Goal: Use online tool/utility: Use online tool/utility

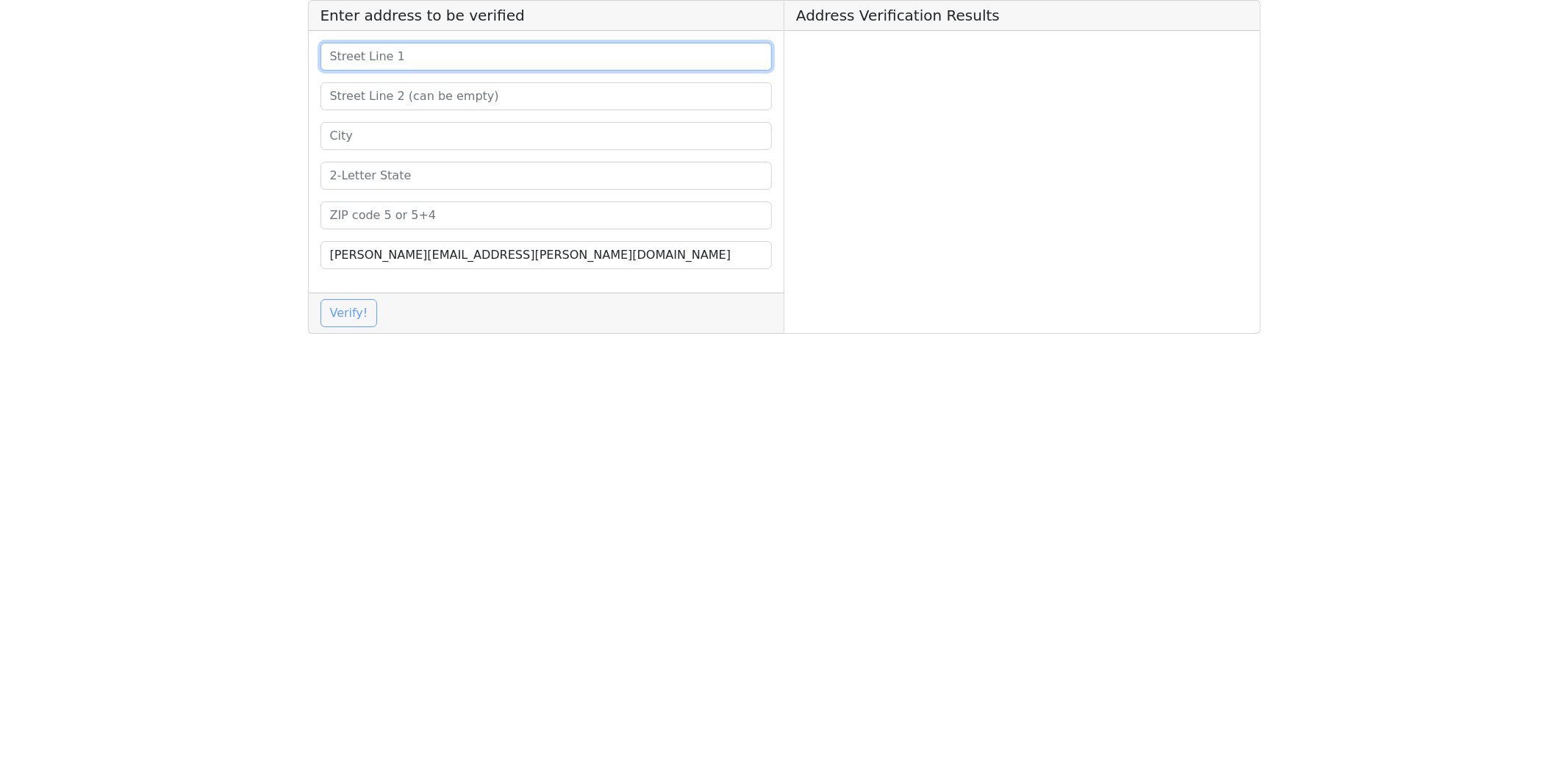
paste input "[STREET_ADDRESS]"
click at [444, 64] on input at bounding box center [546, 56] width 452 height 28
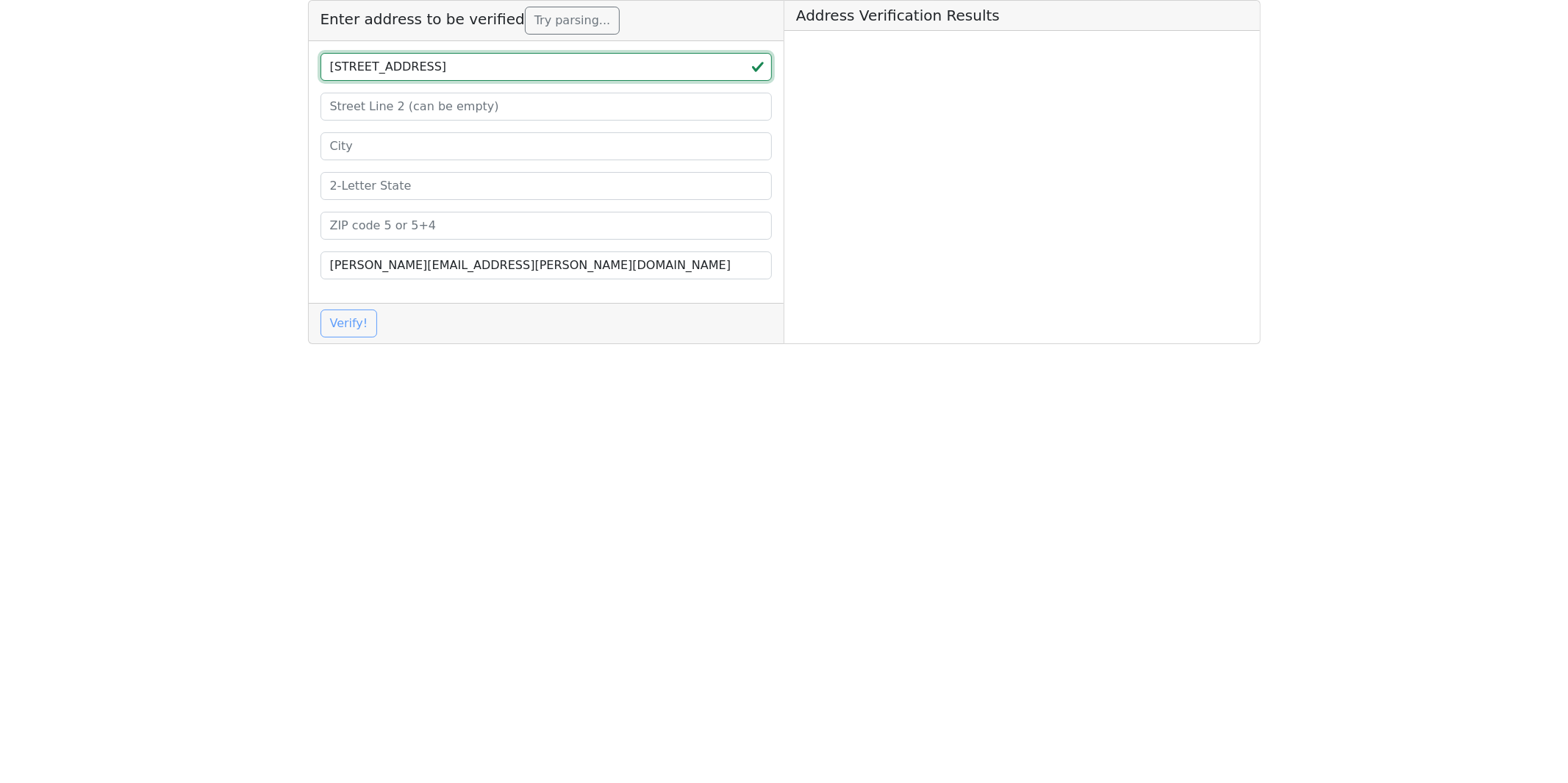
click at [508, 70] on input "[STREET_ADDRESS]" at bounding box center [546, 67] width 452 height 28
type input "[STREET_ADDRESS]"
click at [390, 226] on input at bounding box center [546, 225] width 452 height 28
paste input "77475"
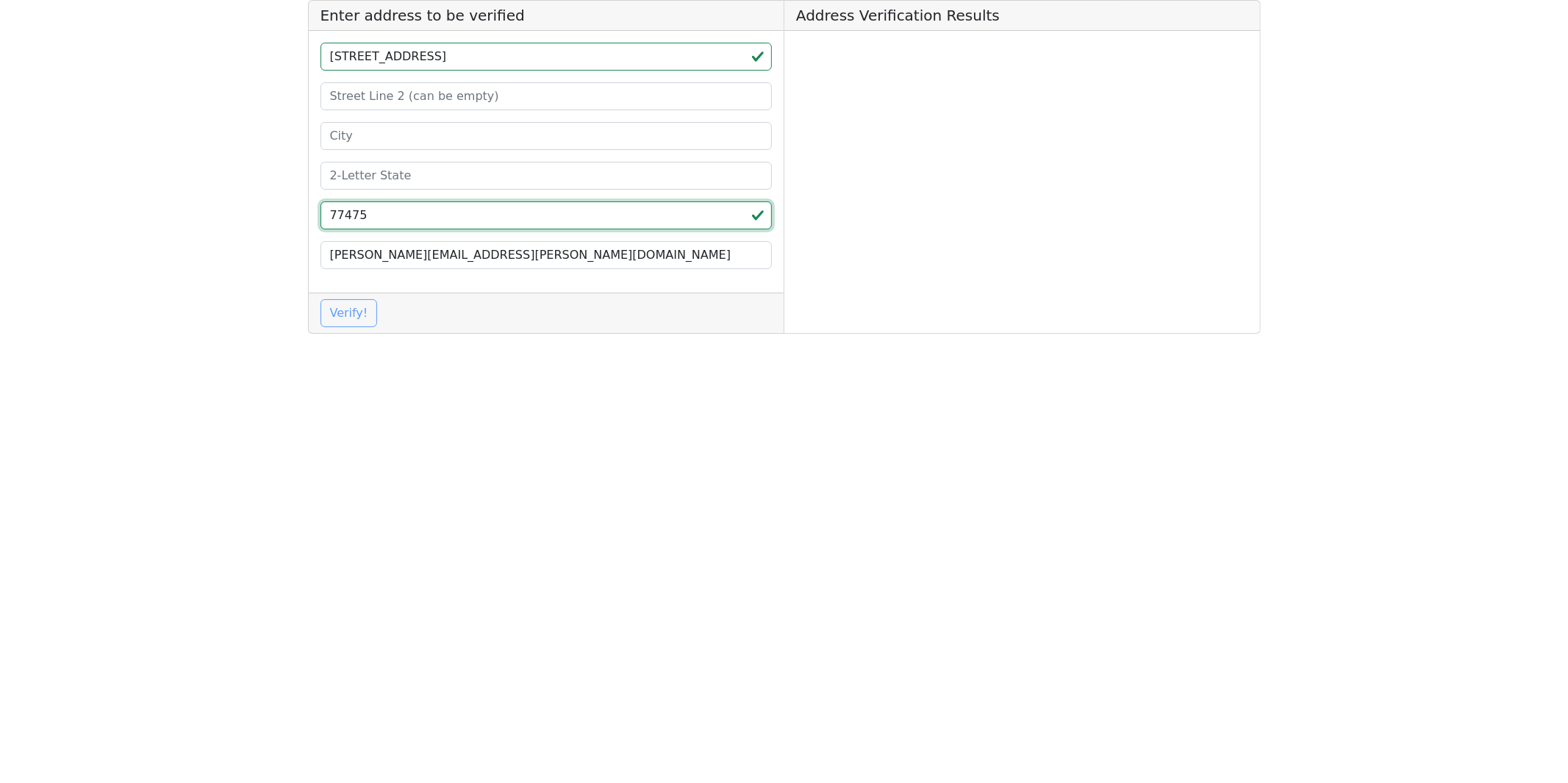
type input "77475"
click at [480, 56] on input "[STREET_ADDRESS]" at bounding box center [546, 56] width 452 height 28
click at [480, 57] on input "[STREET_ADDRESS]," at bounding box center [546, 56] width 452 height 28
type input "[STREET_ADDRESS],"
click at [379, 171] on input at bounding box center [546, 176] width 452 height 28
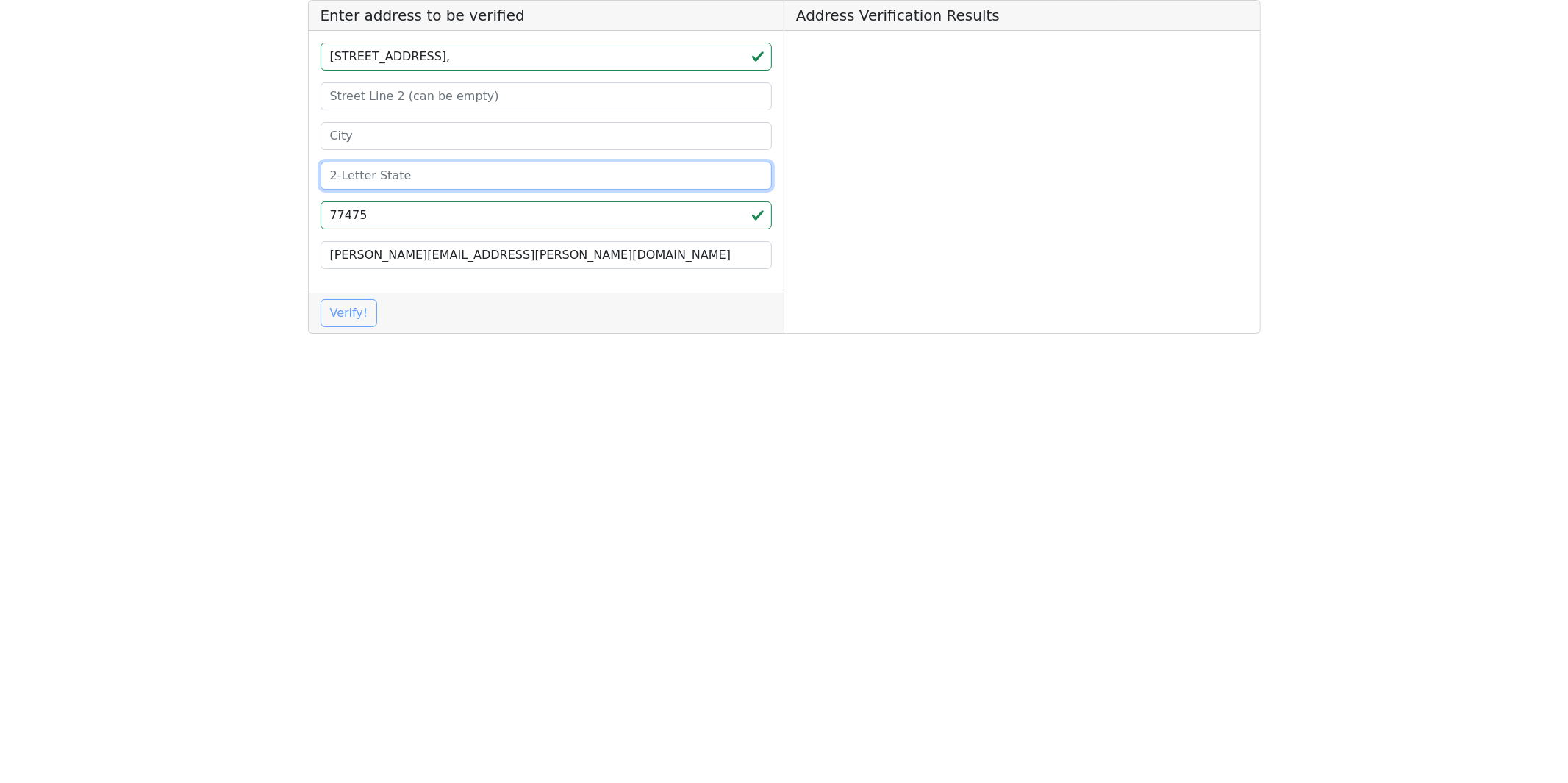
paste input "[GEOGRAPHIC_DATA]"
type input "[GEOGRAPHIC_DATA]"
click at [453, 55] on input "[STREET_ADDRESS]," at bounding box center [546, 56] width 452 height 28
type input "[STREET_ADDRESS] ,"
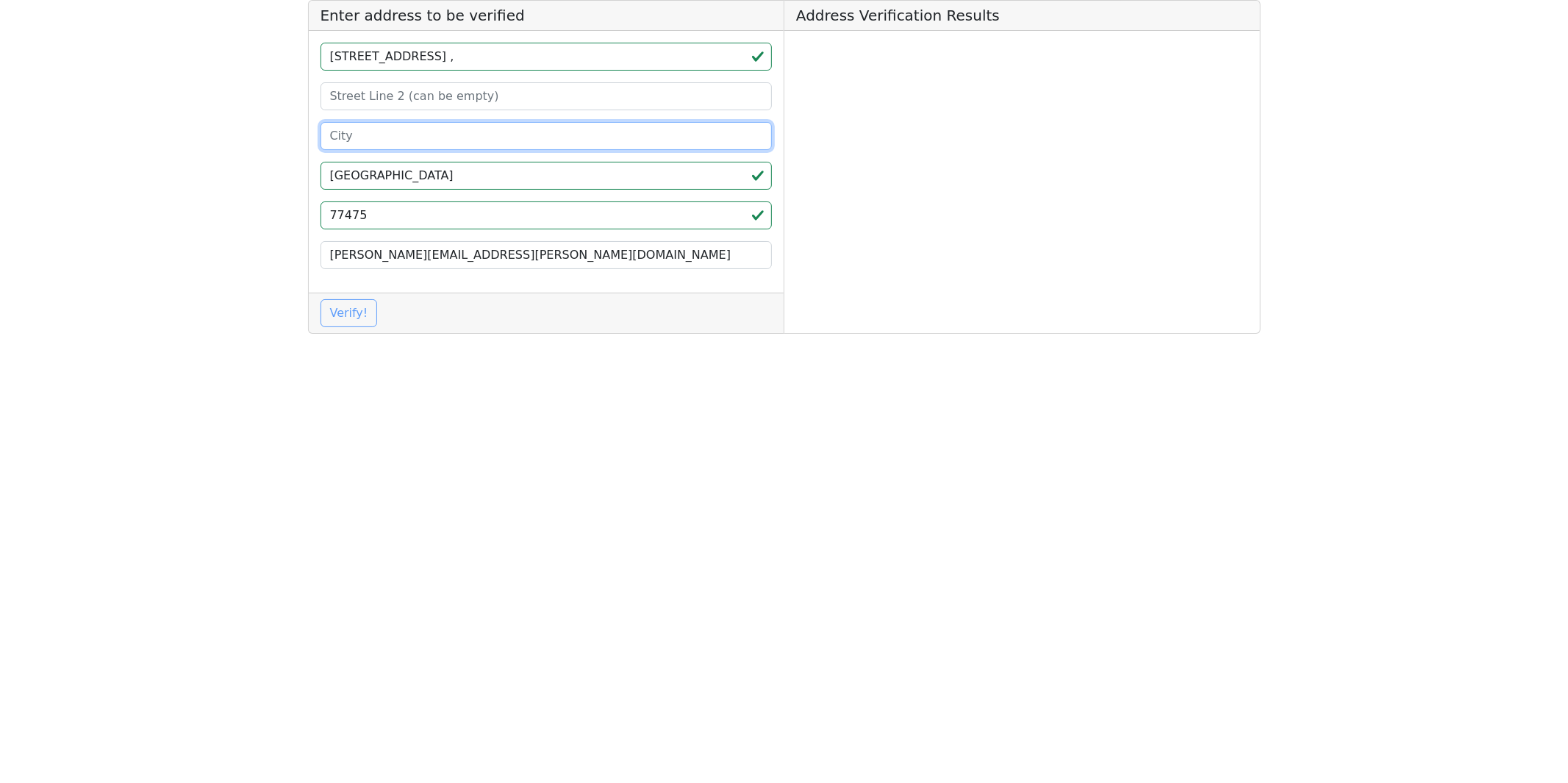
click at [392, 140] on input at bounding box center [546, 136] width 452 height 28
paste input "[PERSON_NAME]"
type input "[PERSON_NAME]"
click at [436, 56] on input "[STREET_ADDRESS] ," at bounding box center [546, 56] width 452 height 28
click at [354, 319] on button "Verify!" at bounding box center [349, 312] width 58 height 28
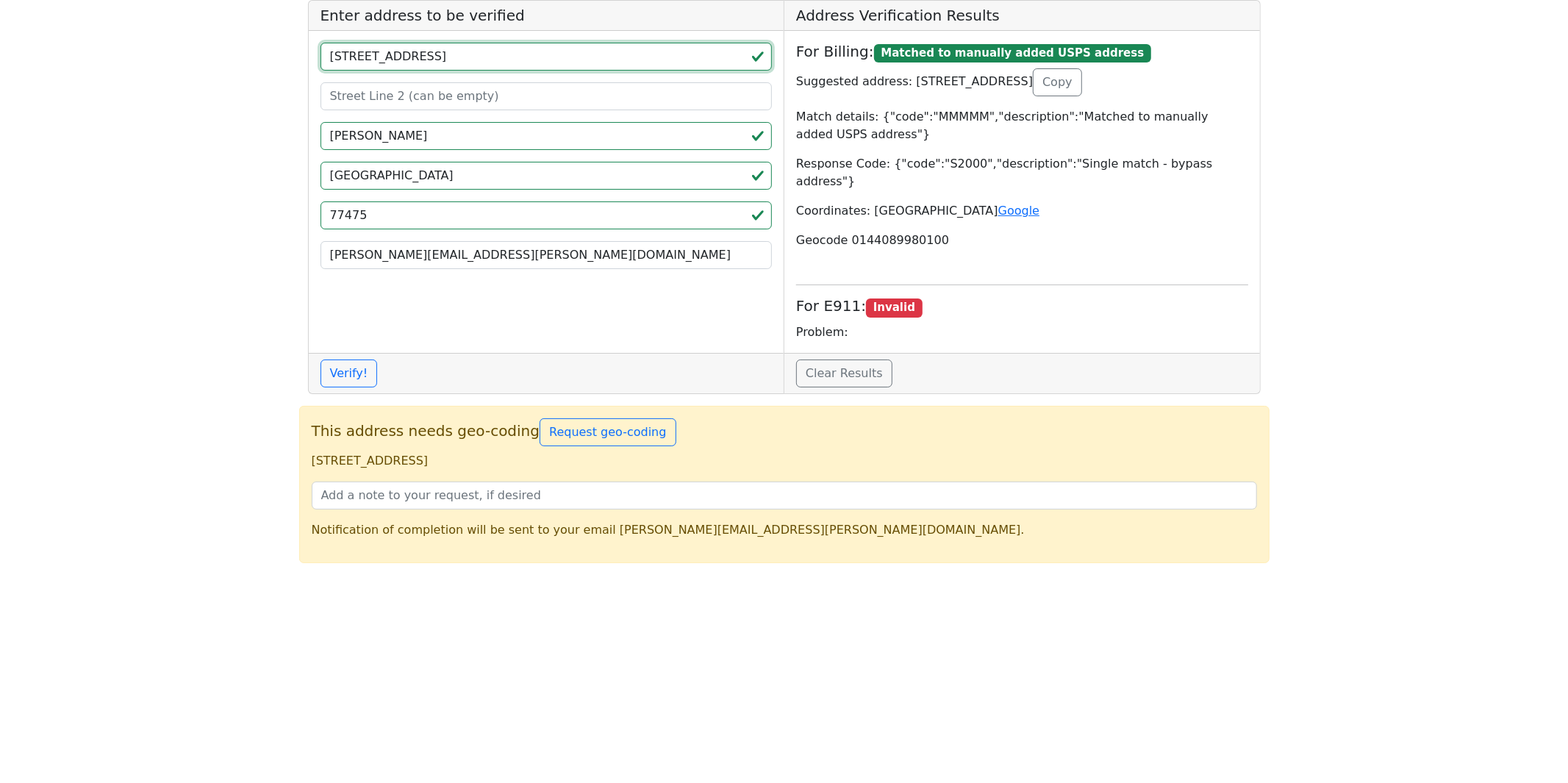
drag, startPoint x: 417, startPoint y: 54, endPoint x: 400, endPoint y: 54, distance: 17.0
click at [400, 54] on input "[STREET_ADDRESS]" at bounding box center [546, 56] width 452 height 28
type input "[STREET_ADDRESS]"
click at [390, 98] on input at bounding box center [546, 95] width 452 height 28
type input "A"
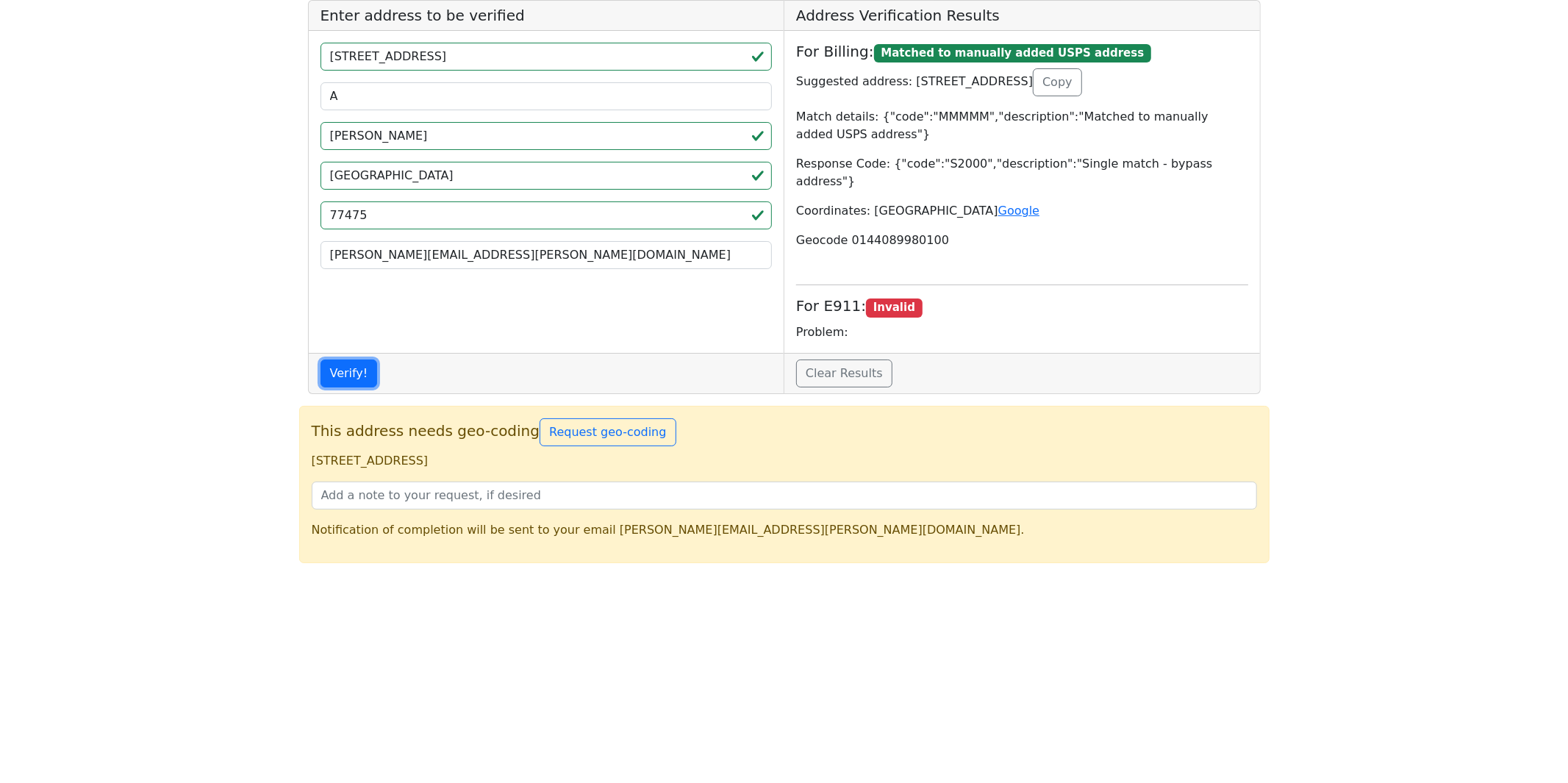
click at [343, 359] on button "Verify!" at bounding box center [349, 373] width 58 height 28
click at [391, 91] on input "A" at bounding box center [546, 95] width 452 height 28
click at [451, 55] on input "[STREET_ADDRESS]" at bounding box center [546, 56] width 452 height 28
click at [362, 359] on button "Verify!" at bounding box center [349, 373] width 58 height 28
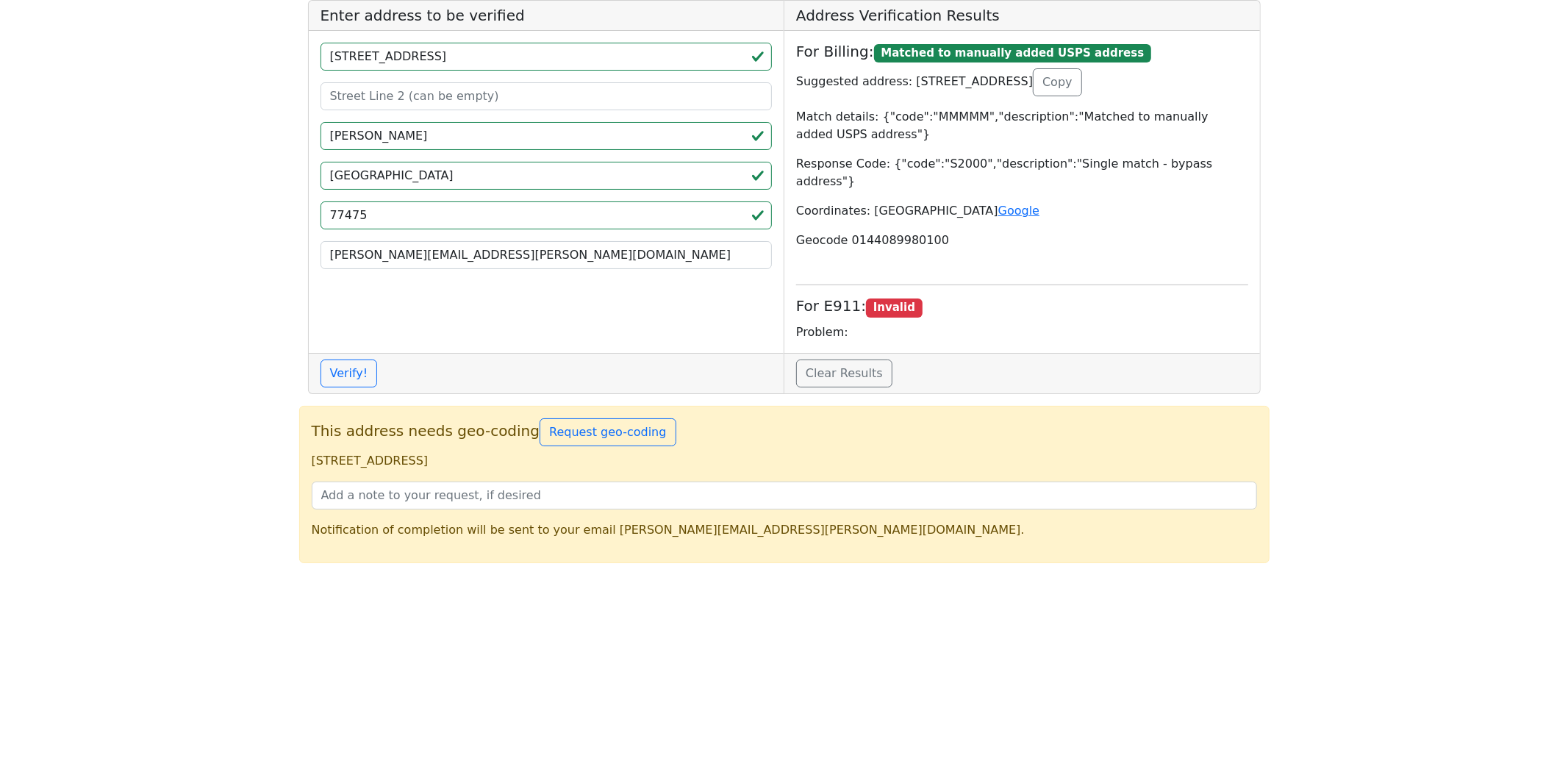
click at [323, 452] on p "[STREET_ADDRESS]" at bounding box center [784, 461] width 945 height 18
click at [490, 452] on p "[STREET_ADDRESS]" at bounding box center [784, 461] width 945 height 18
copy p "[STREET_ADDRESS]"
click at [423, 52] on input "[STREET_ADDRESS]" at bounding box center [546, 56] width 452 height 28
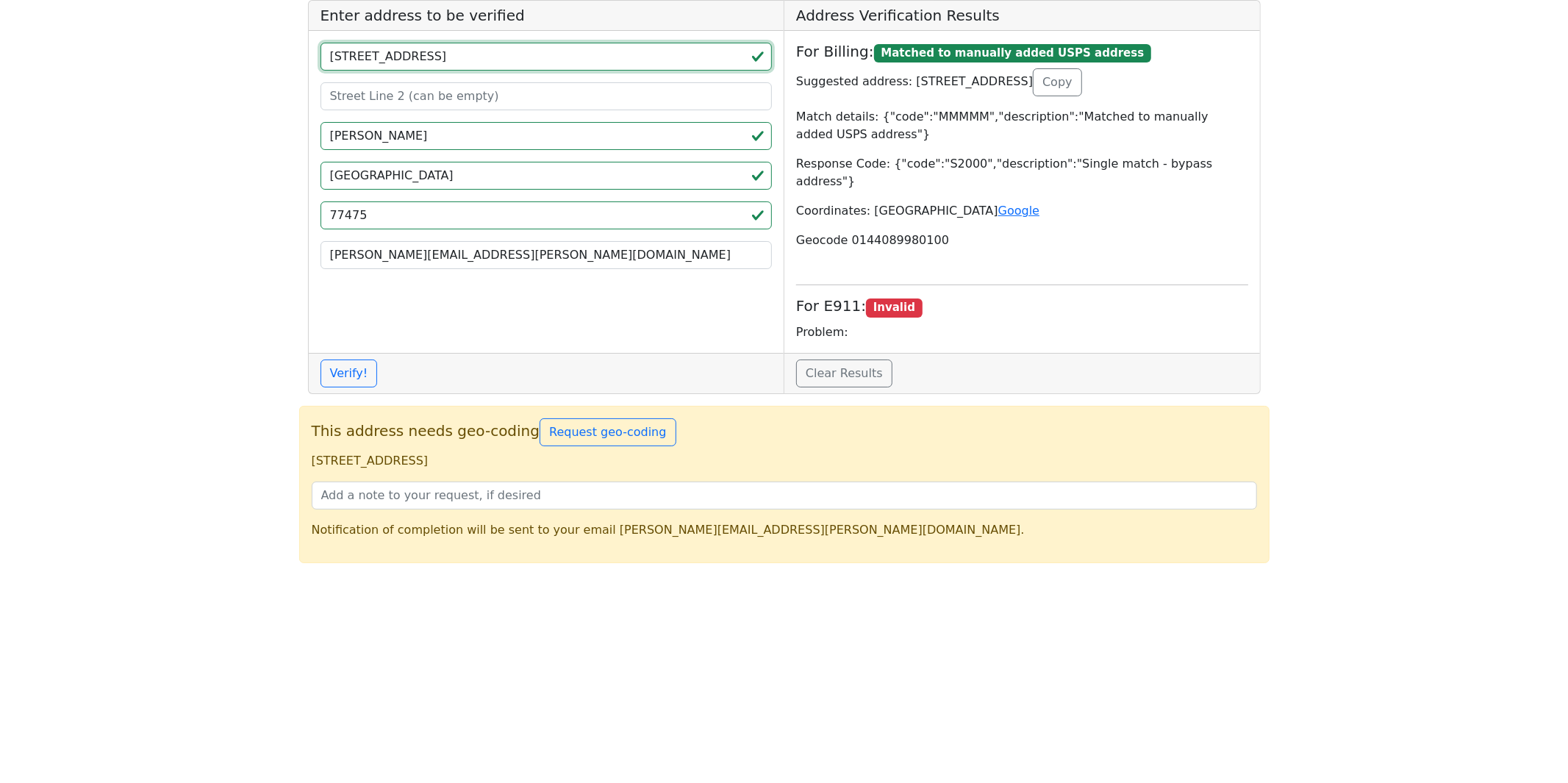
click at [423, 52] on input "[STREET_ADDRESS]" at bounding box center [546, 56] width 452 height 28
click at [423, 51] on input "[STREET_ADDRESS]" at bounding box center [546, 56] width 452 height 28
paste input "[STREET_ADDRESS]"
drag, startPoint x: 603, startPoint y: 52, endPoint x: 563, endPoint y: 62, distance: 41.2
click at [563, 53] on input "[STREET_ADDRESS]" at bounding box center [546, 56] width 452 height 28
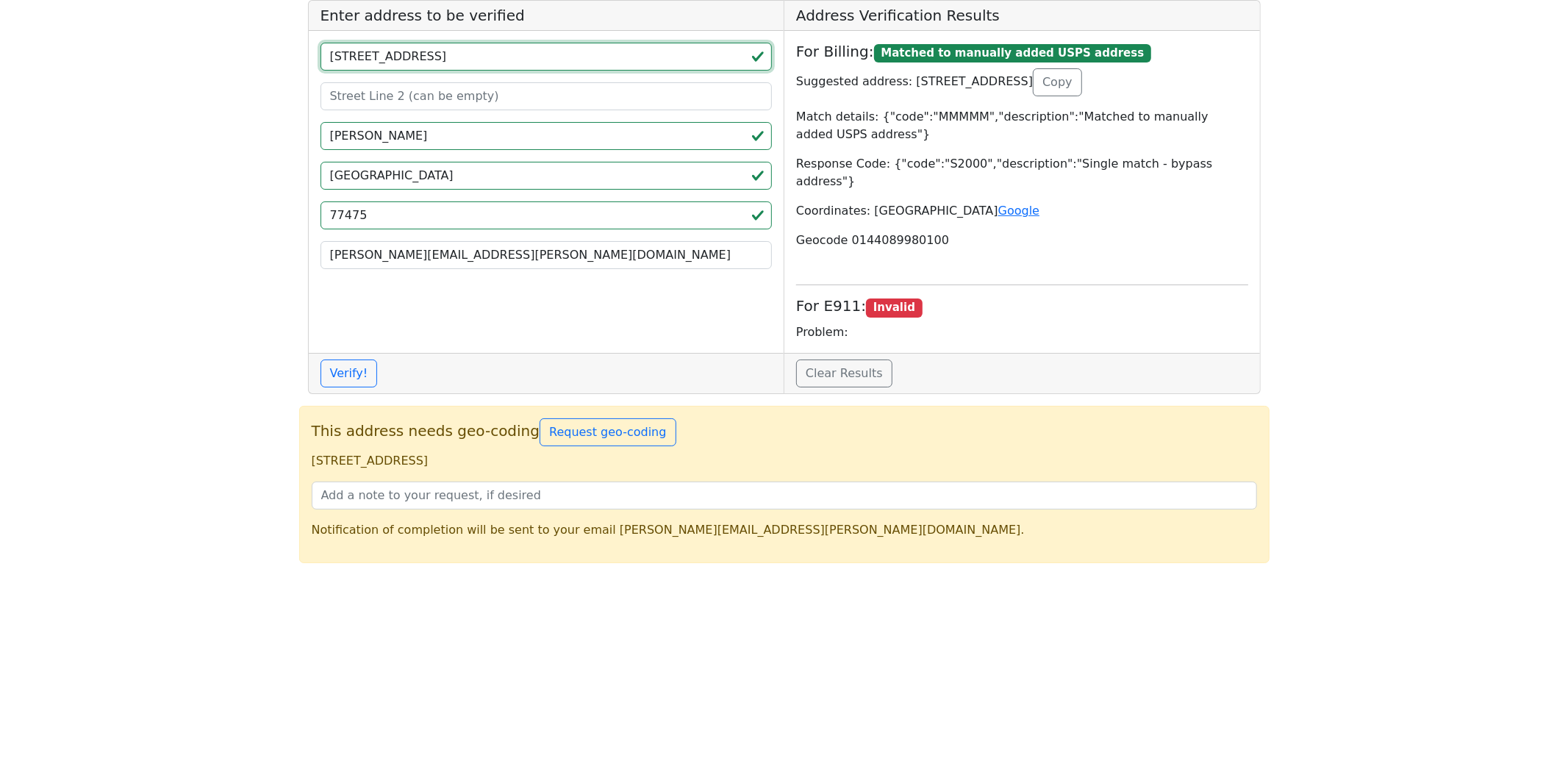
click at [548, 61] on input "[STREET_ADDRESS]" at bounding box center [546, 56] width 452 height 28
type input "[STREET_ADDRESS]"
click at [386, 214] on input "77475" at bounding box center [546, 215] width 452 height 28
click at [387, 214] on input "77475" at bounding box center [546, 215] width 452 height 28
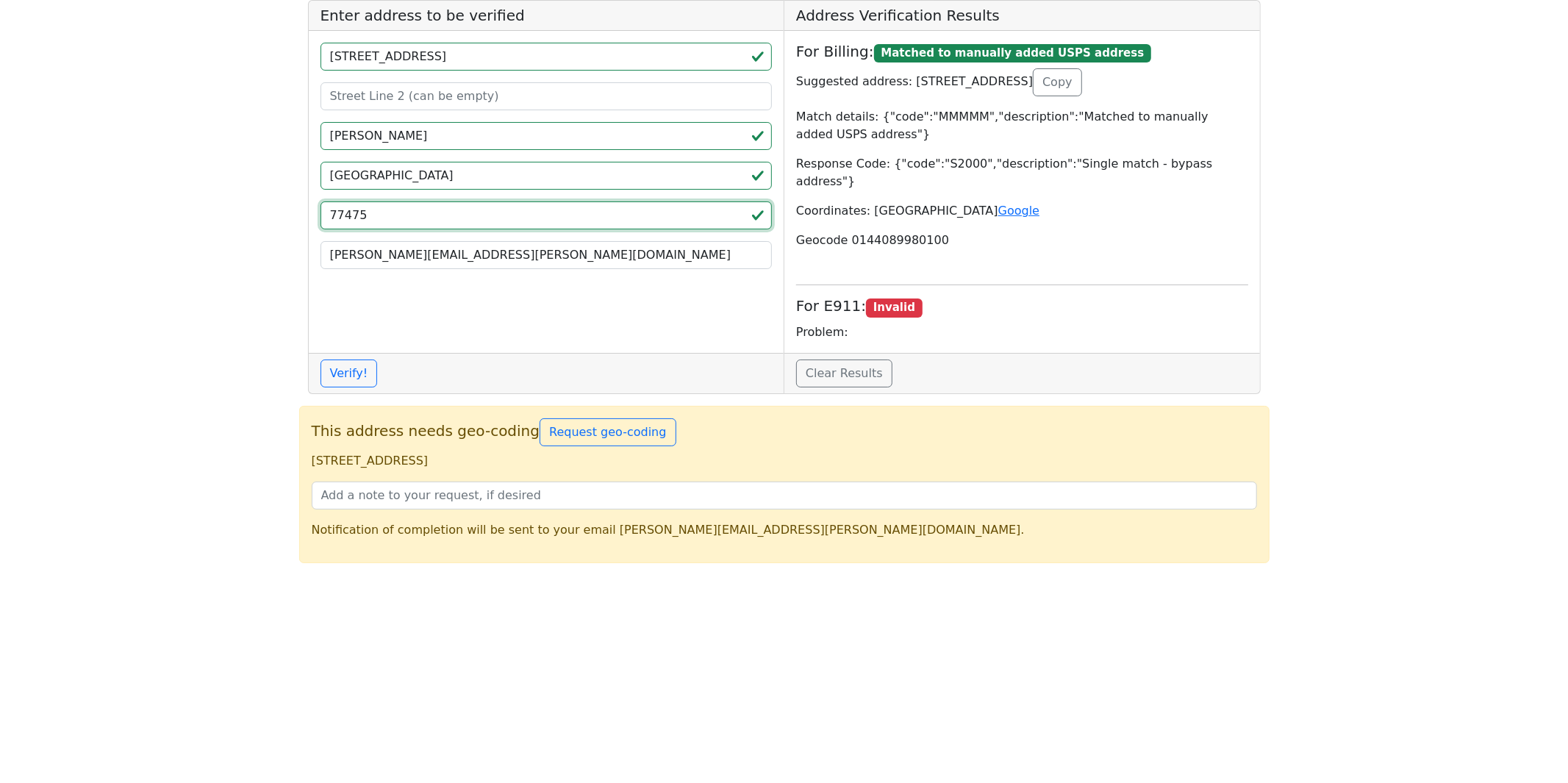
paste input "42420"
type input "42420"
click at [518, 58] on input "[STREET_ADDRESS]" at bounding box center [546, 56] width 452 height 28
type input "[STREET_ADDRESS] [GEOGRAPHIC_DATA],"
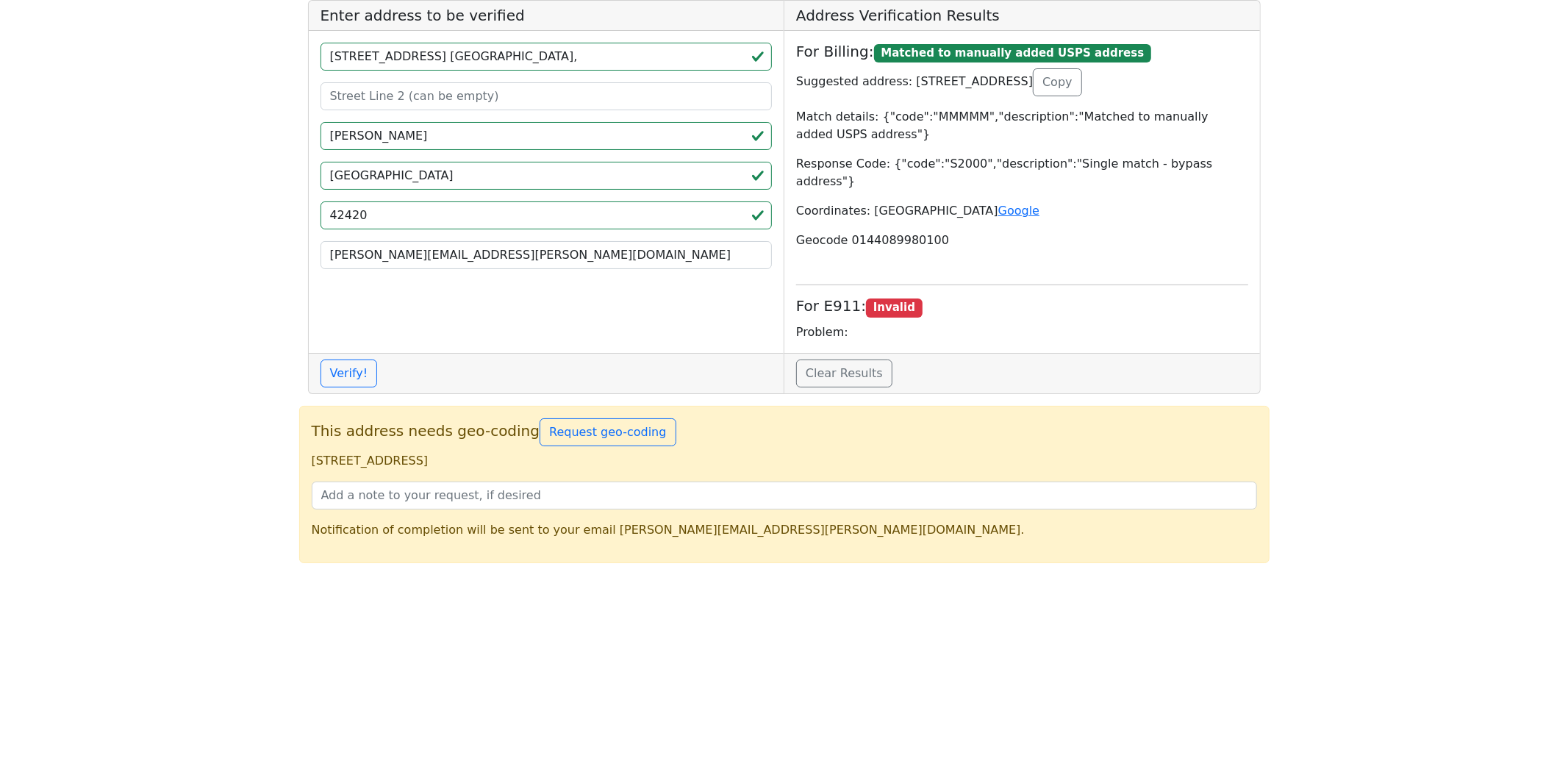
click at [342, 190] on div "[STREET_ADDRESS][GEOGRAPHIC_DATA][PERSON_NAME][PERSON_NAME][EMAIL_ADDRESS][PERS…" at bounding box center [546, 192] width 475 height 322
click at [342, 189] on input "[GEOGRAPHIC_DATA]" at bounding box center [546, 176] width 452 height 28
click at [348, 176] on input "[GEOGRAPHIC_DATA]" at bounding box center [546, 176] width 452 height 28
click at [349, 176] on input "[GEOGRAPHIC_DATA]" at bounding box center [546, 176] width 452 height 28
paste input "KY"
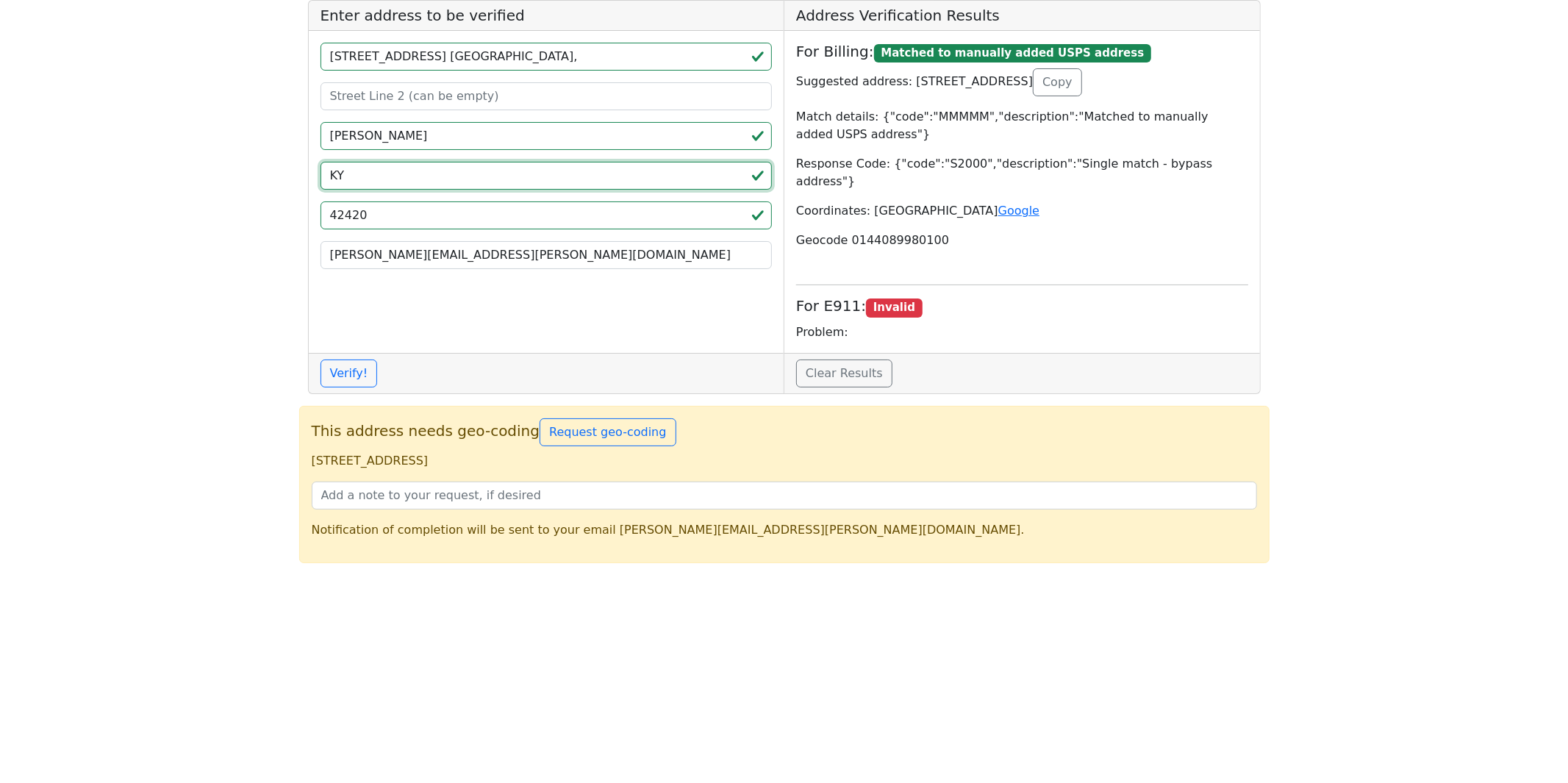
type input "KY"
click at [494, 58] on input "[STREET_ADDRESS] [GEOGRAPHIC_DATA]," at bounding box center [546, 56] width 452 height 28
type input "29 US HIGHWAY 41 S ,"
click at [394, 134] on input "[PERSON_NAME]" at bounding box center [546, 136] width 452 height 28
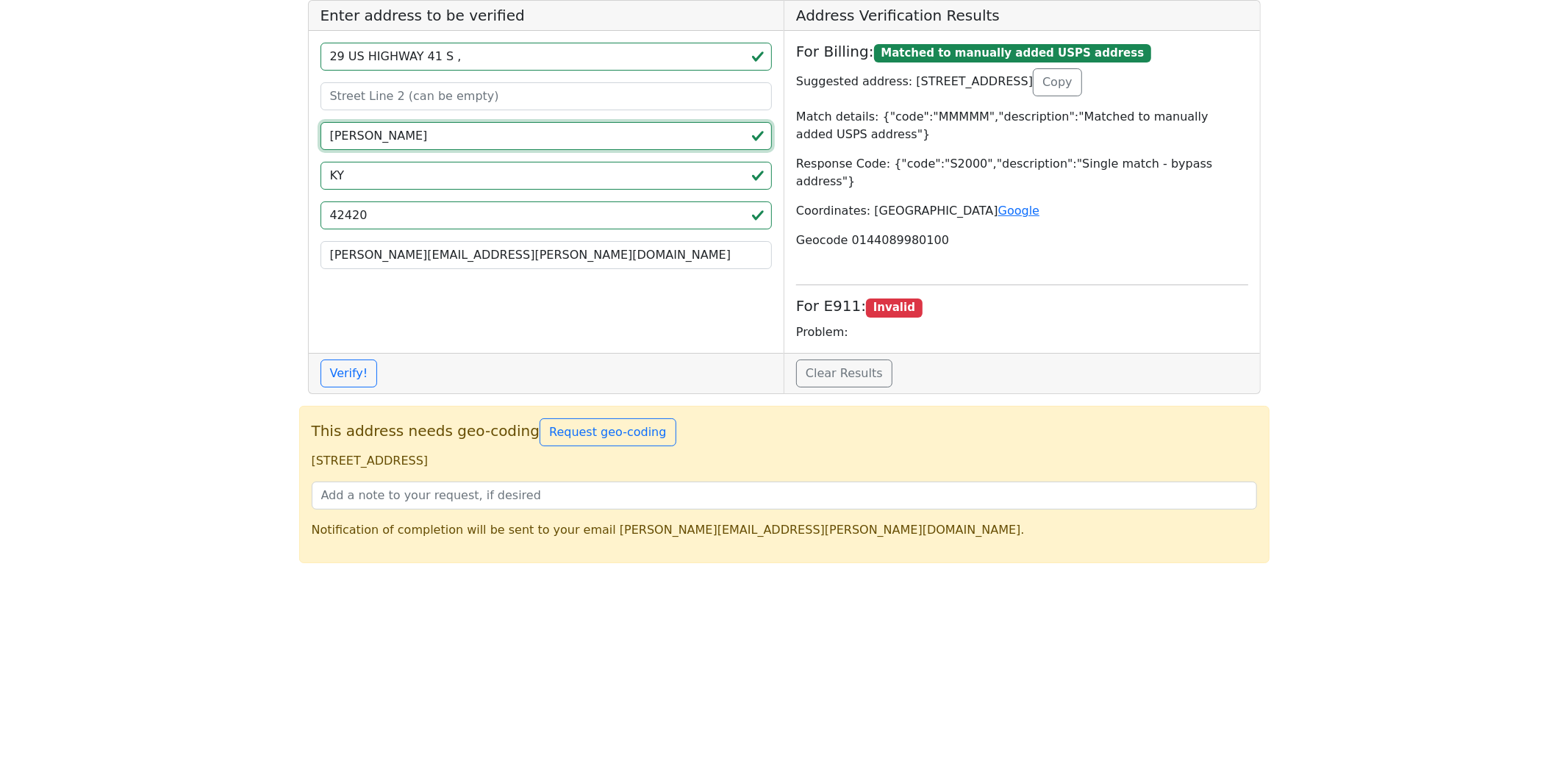
click at [394, 134] on input "[PERSON_NAME]" at bounding box center [546, 136] width 452 height 28
paste input "HENDERSO"
type input "[PERSON_NAME]"
click at [471, 63] on input "29 US HIGHWAY 41 S ," at bounding box center [546, 56] width 452 height 28
type input "29 US HIGHWAY 41 S"
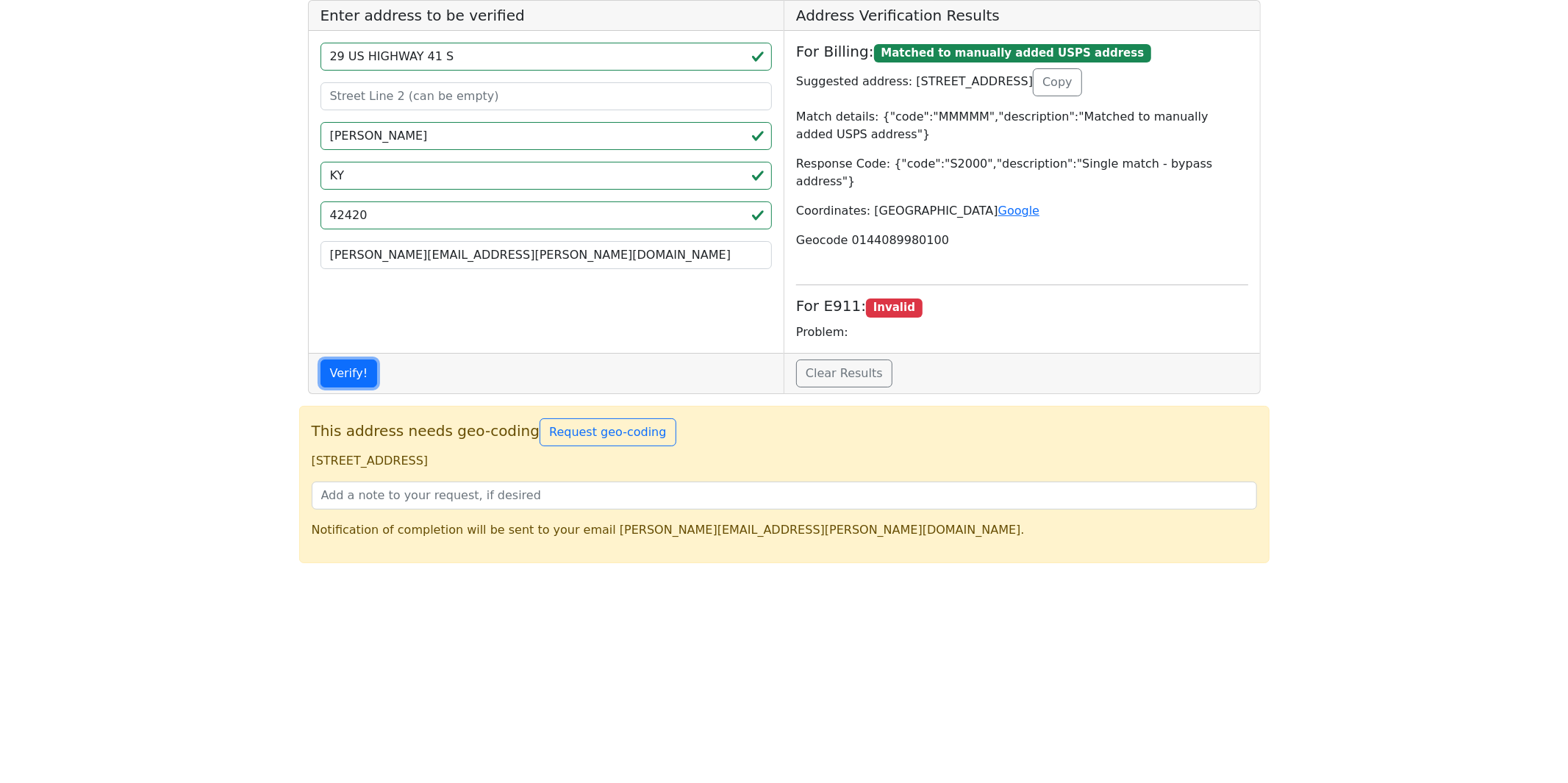
click at [365, 359] on button "Verify!" at bounding box center [349, 373] width 58 height 28
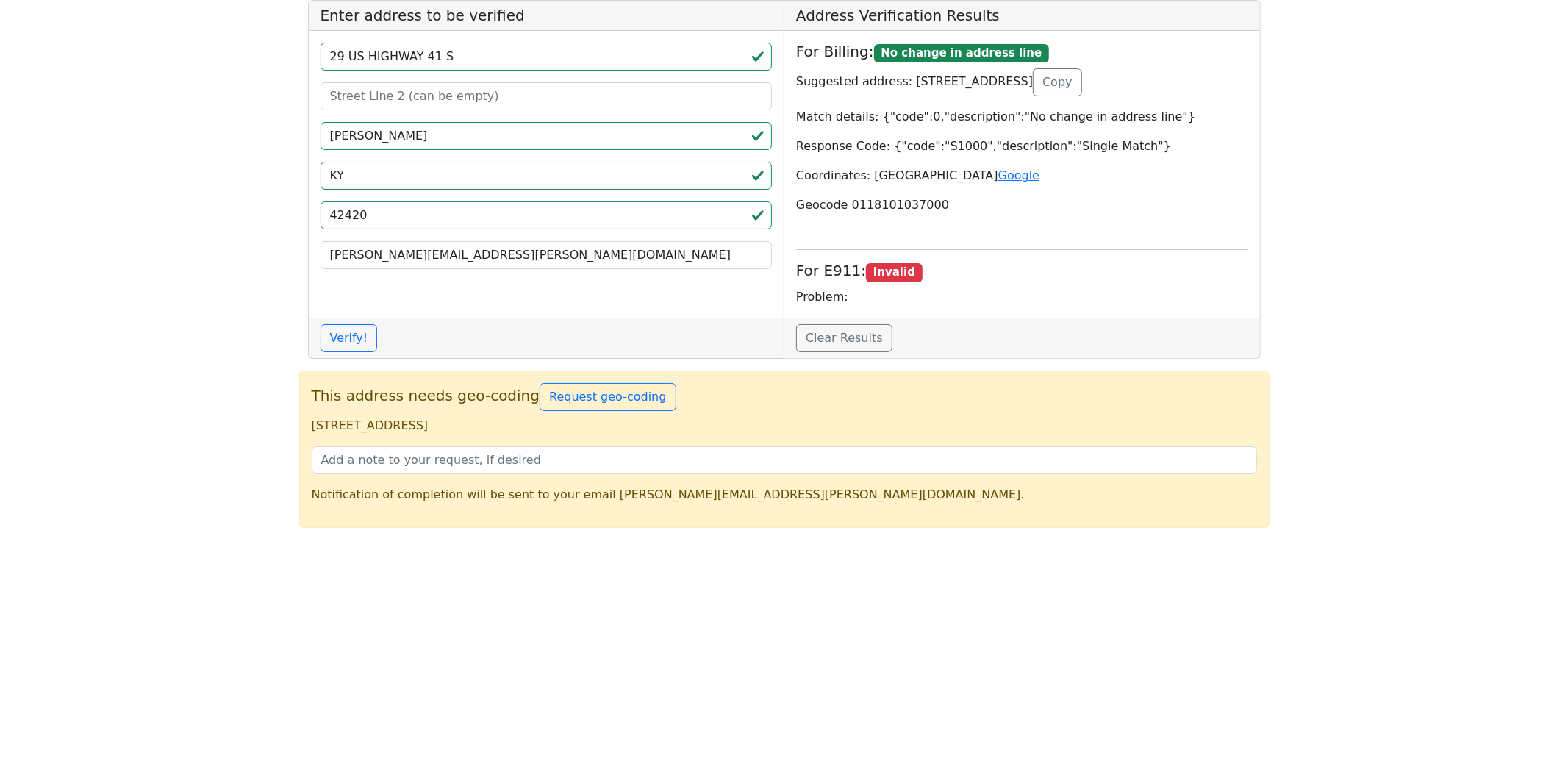
click at [906, 76] on p "Suggested address: [STREET_ADDRESS] Copy" at bounding box center [1022, 82] width 452 height 28
click at [312, 424] on p "[STREET_ADDRESS]" at bounding box center [784, 426] width 945 height 18
click at [536, 423] on p "[STREET_ADDRESS]" at bounding box center [784, 426] width 945 height 18
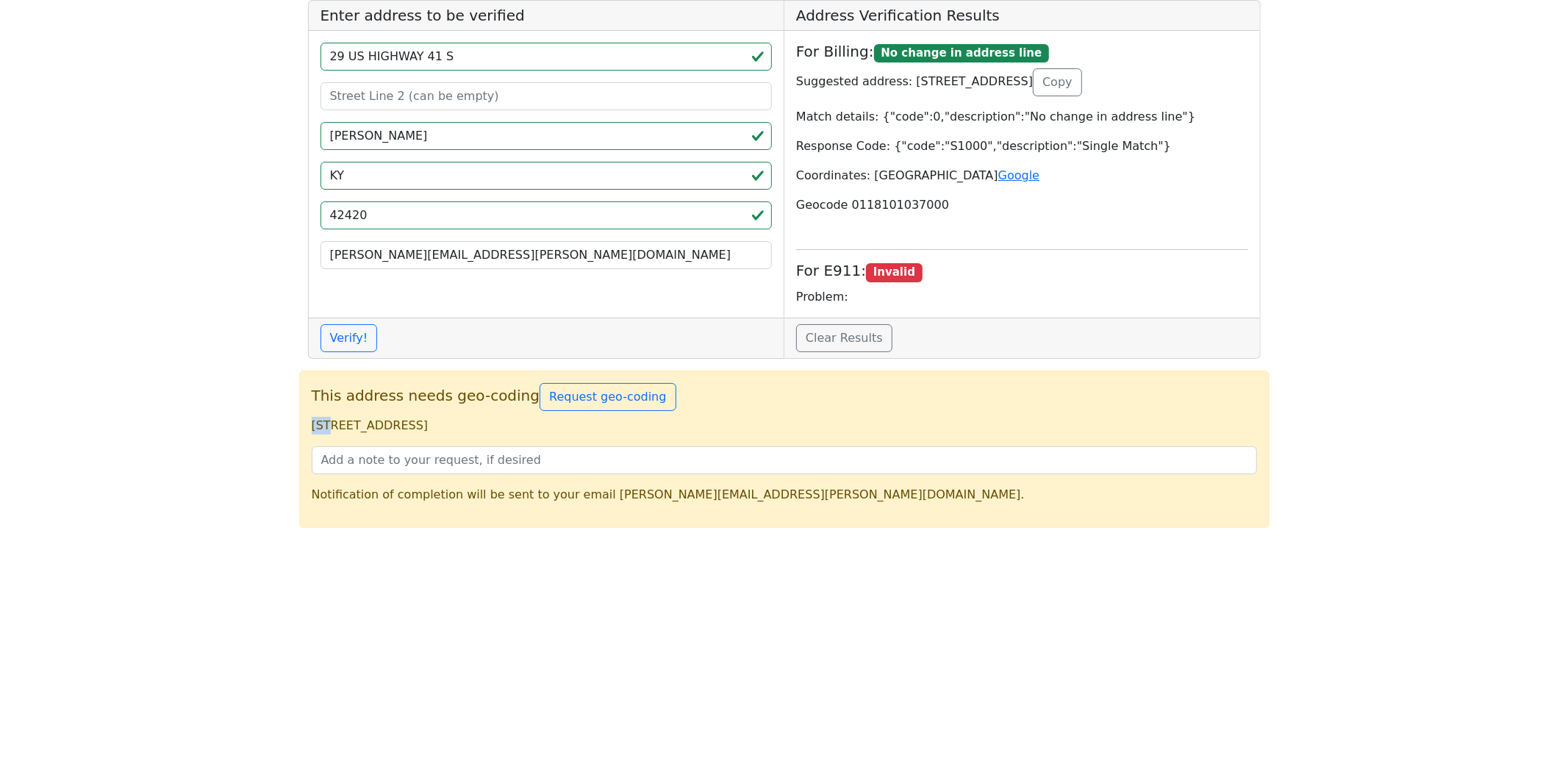
copy p "[STREET_ADDRESS]"
